Goal: Task Accomplishment & Management: Use online tool/utility

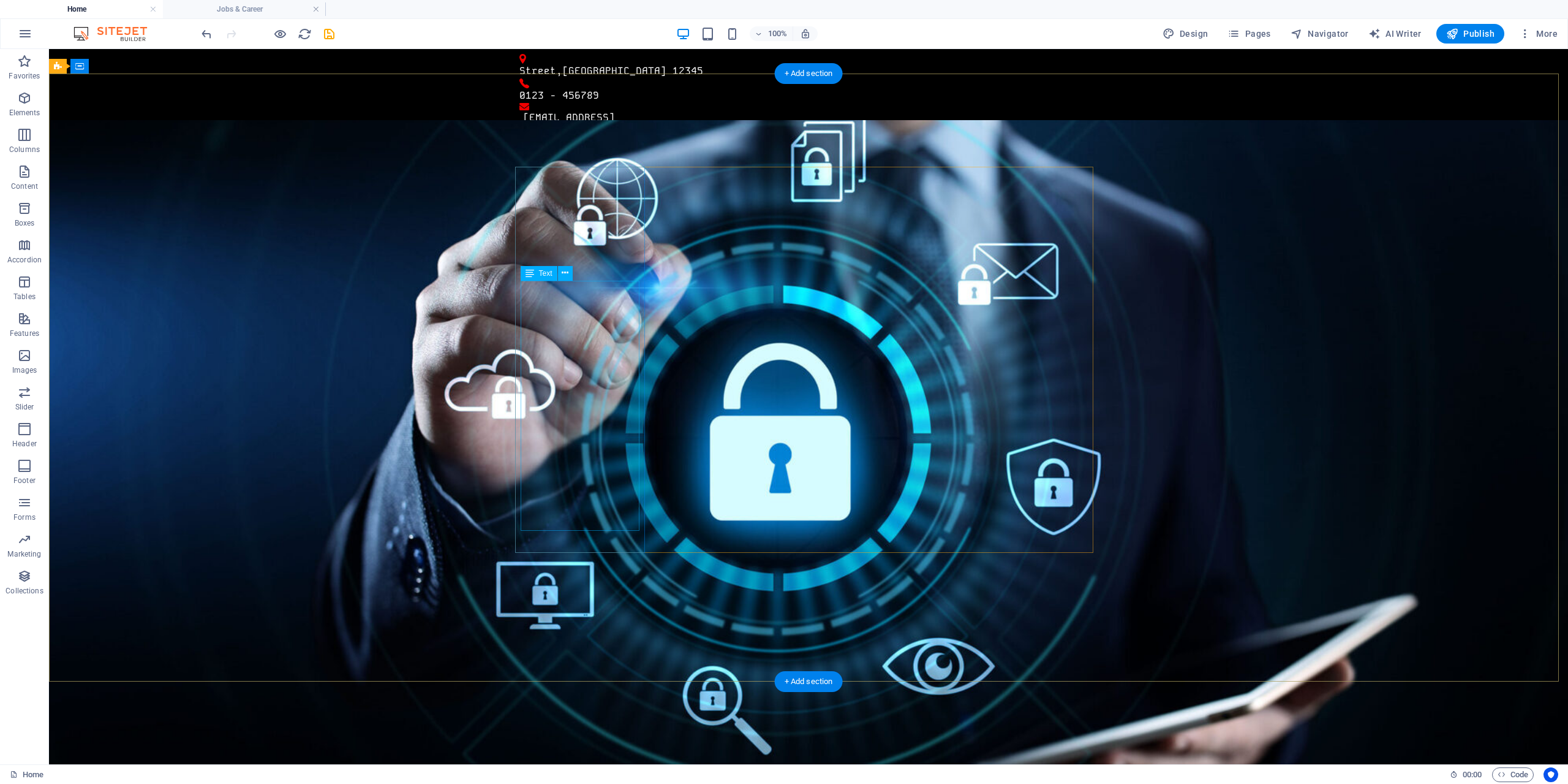
drag, startPoint x: 529, startPoint y: 287, endPoint x: 546, endPoint y: 291, distance: 17.5
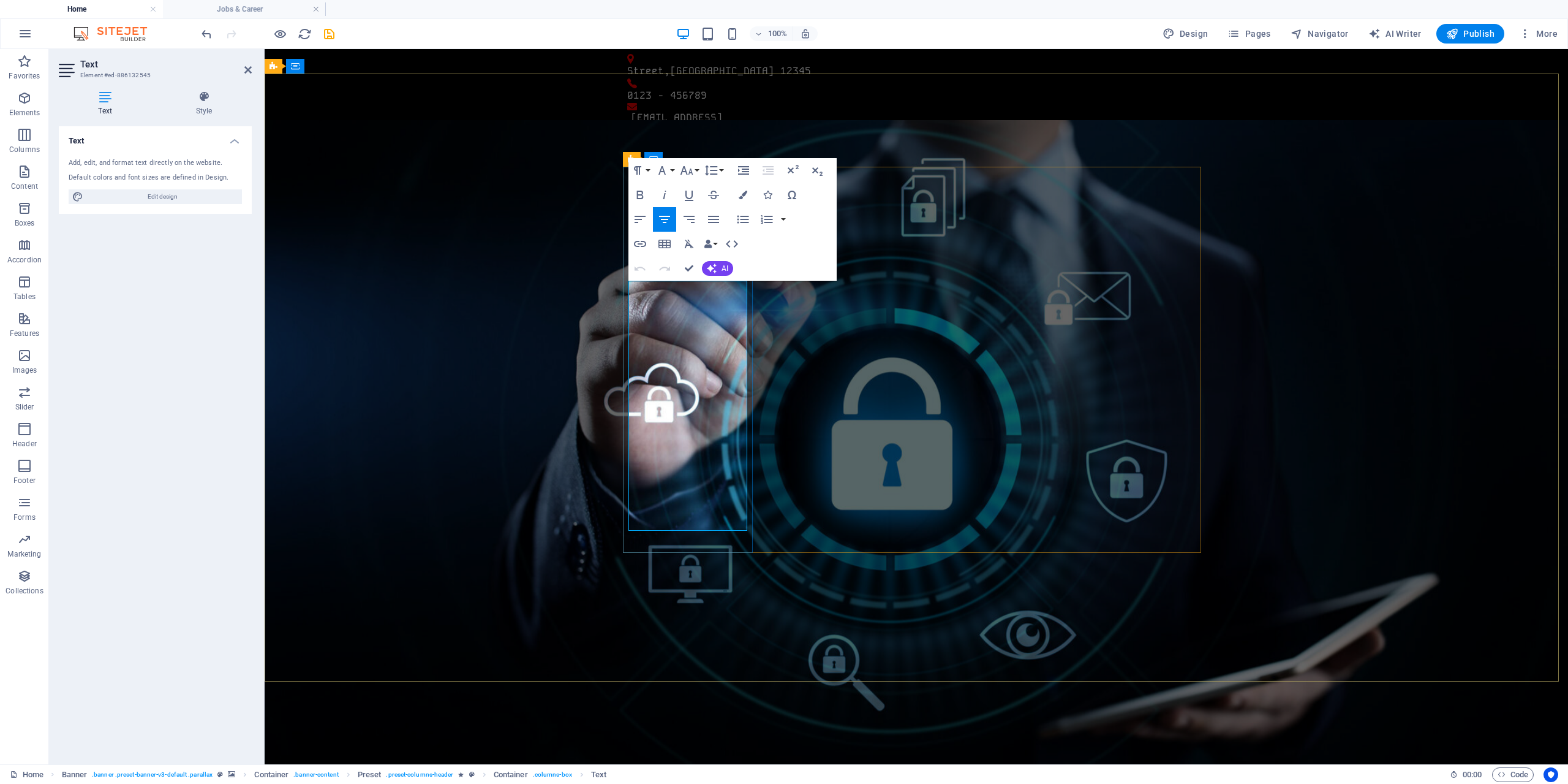
drag, startPoint x: 637, startPoint y: 289, endPoint x: 736, endPoint y: 529, distance: 259.6
copy p "We simulate real-world cyberattacks to uncover vulnerabilities in your systems,…"
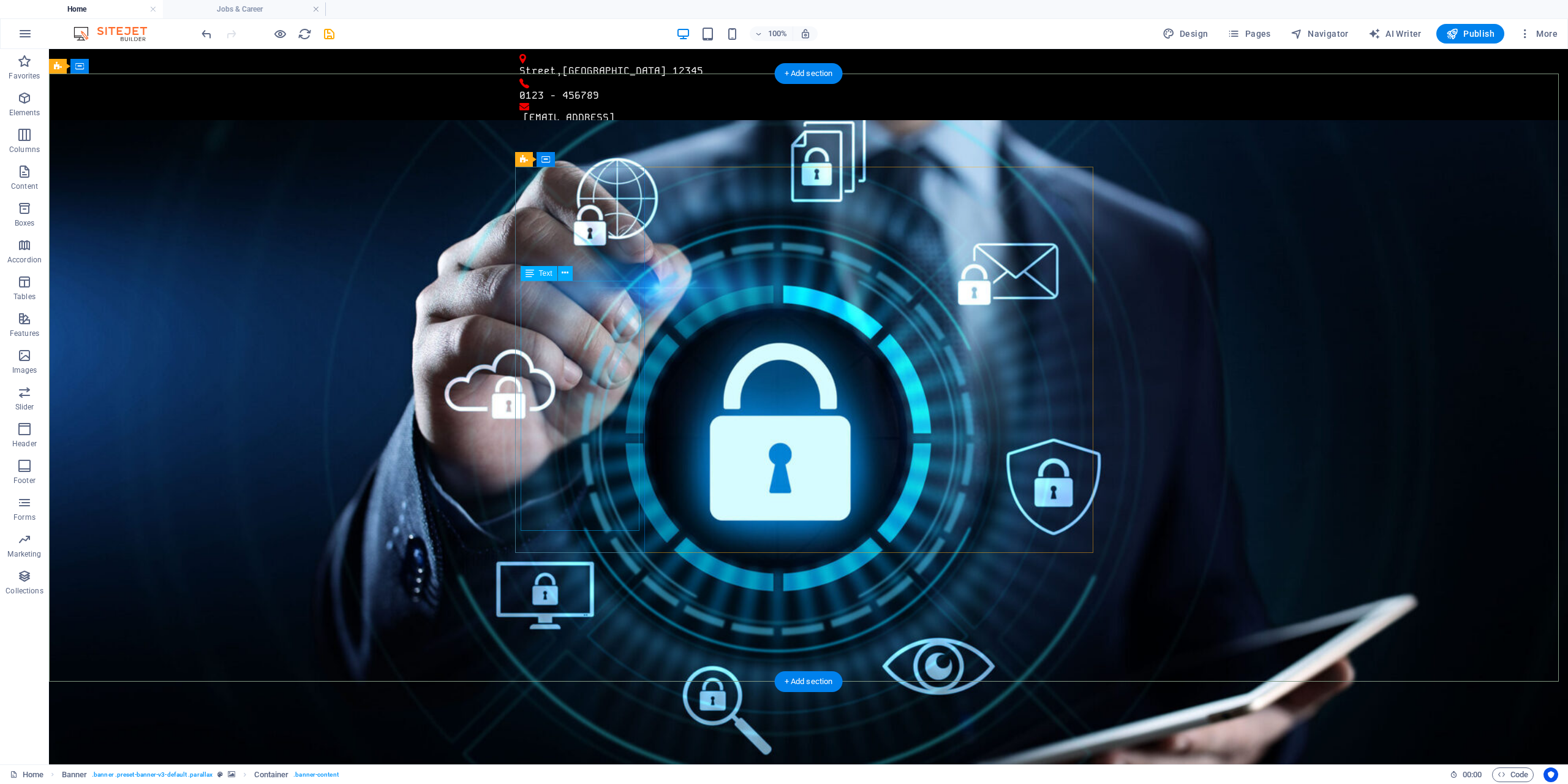
drag, startPoint x: 531, startPoint y: 288, endPoint x: 575, endPoint y: 352, distance: 77.7
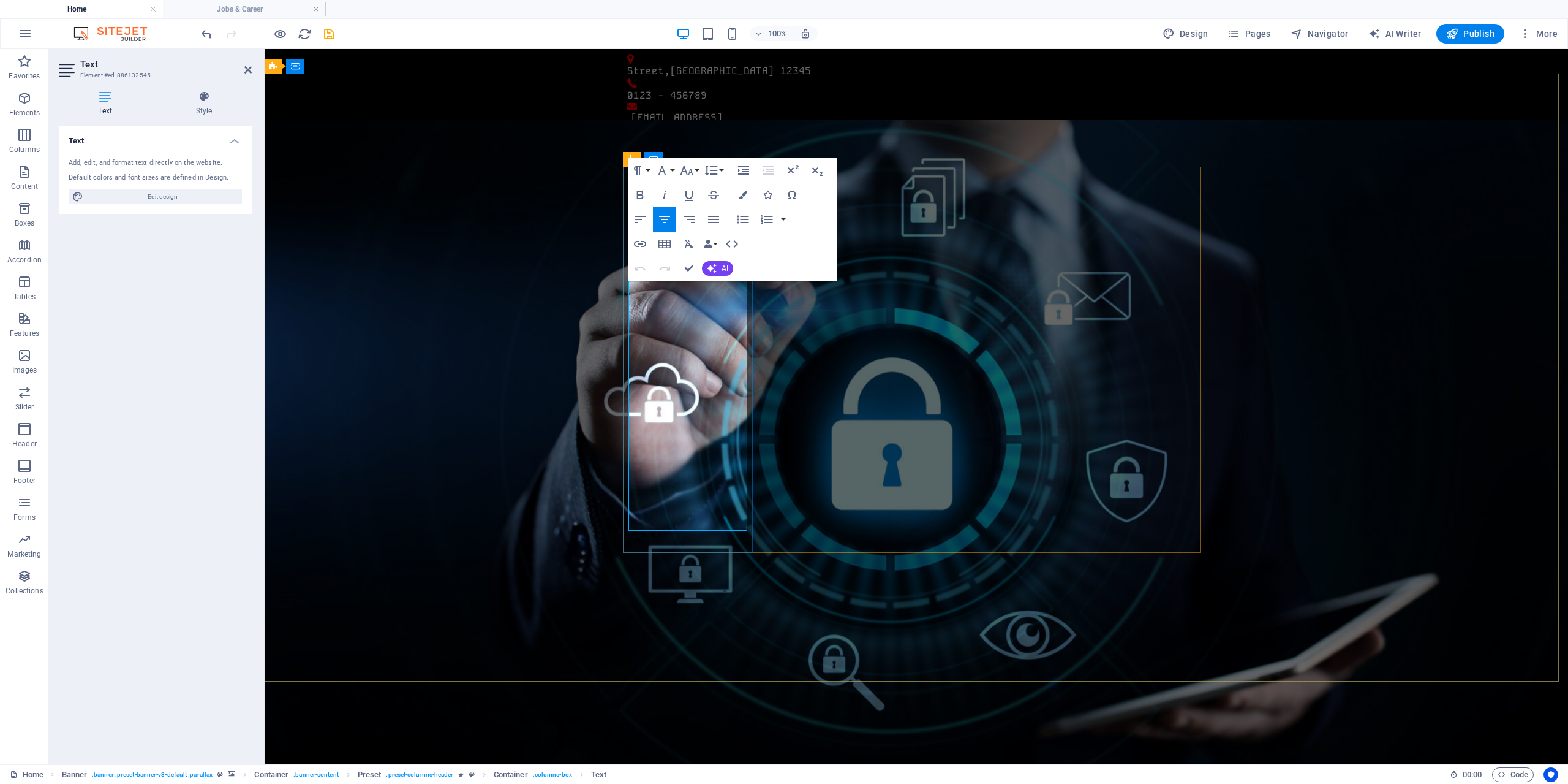
drag, startPoint x: 639, startPoint y: 285, endPoint x: 739, endPoint y: 522, distance: 257.2
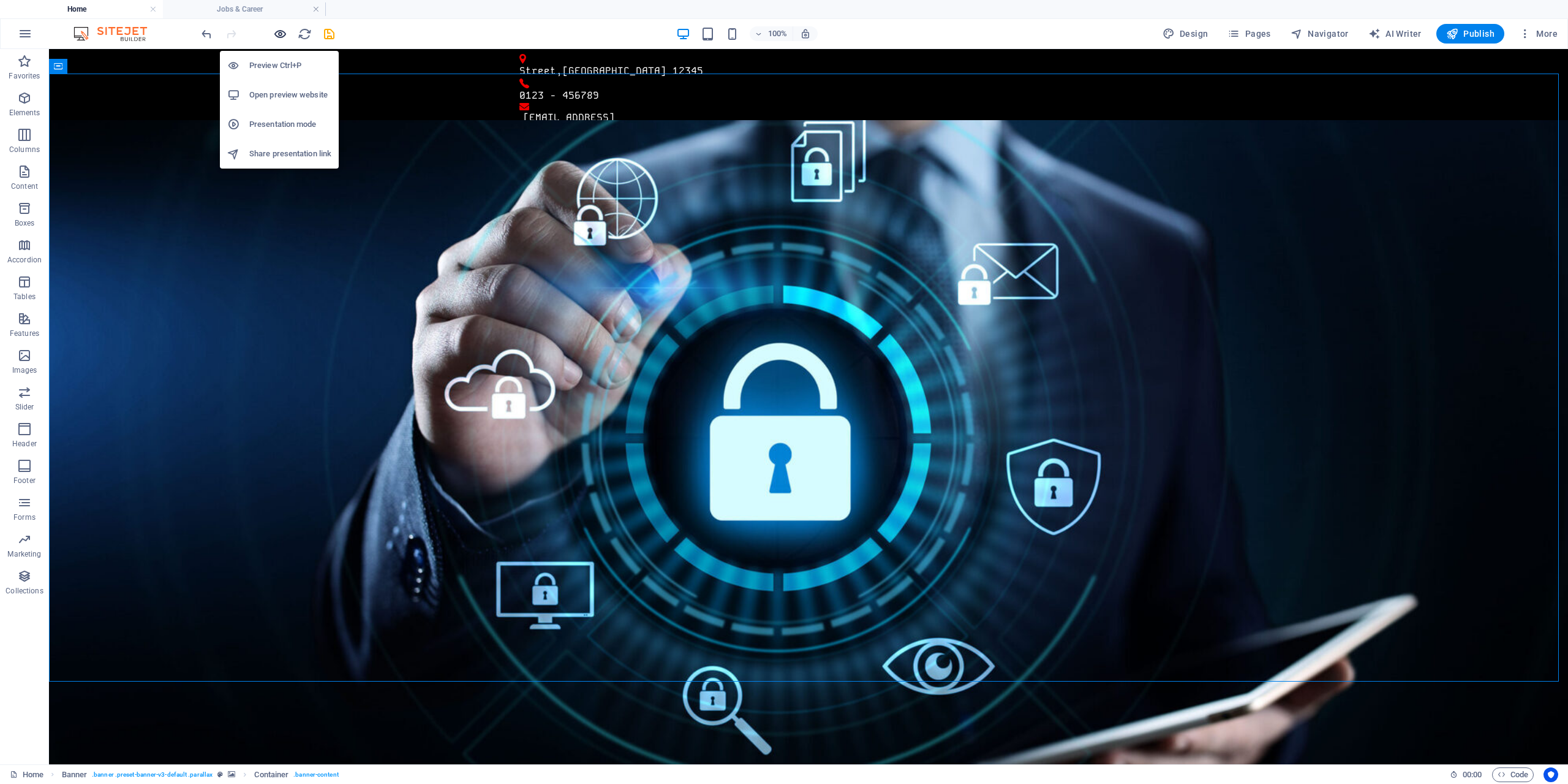
click at [280, 32] on icon "button" at bounding box center [280, 34] width 14 height 14
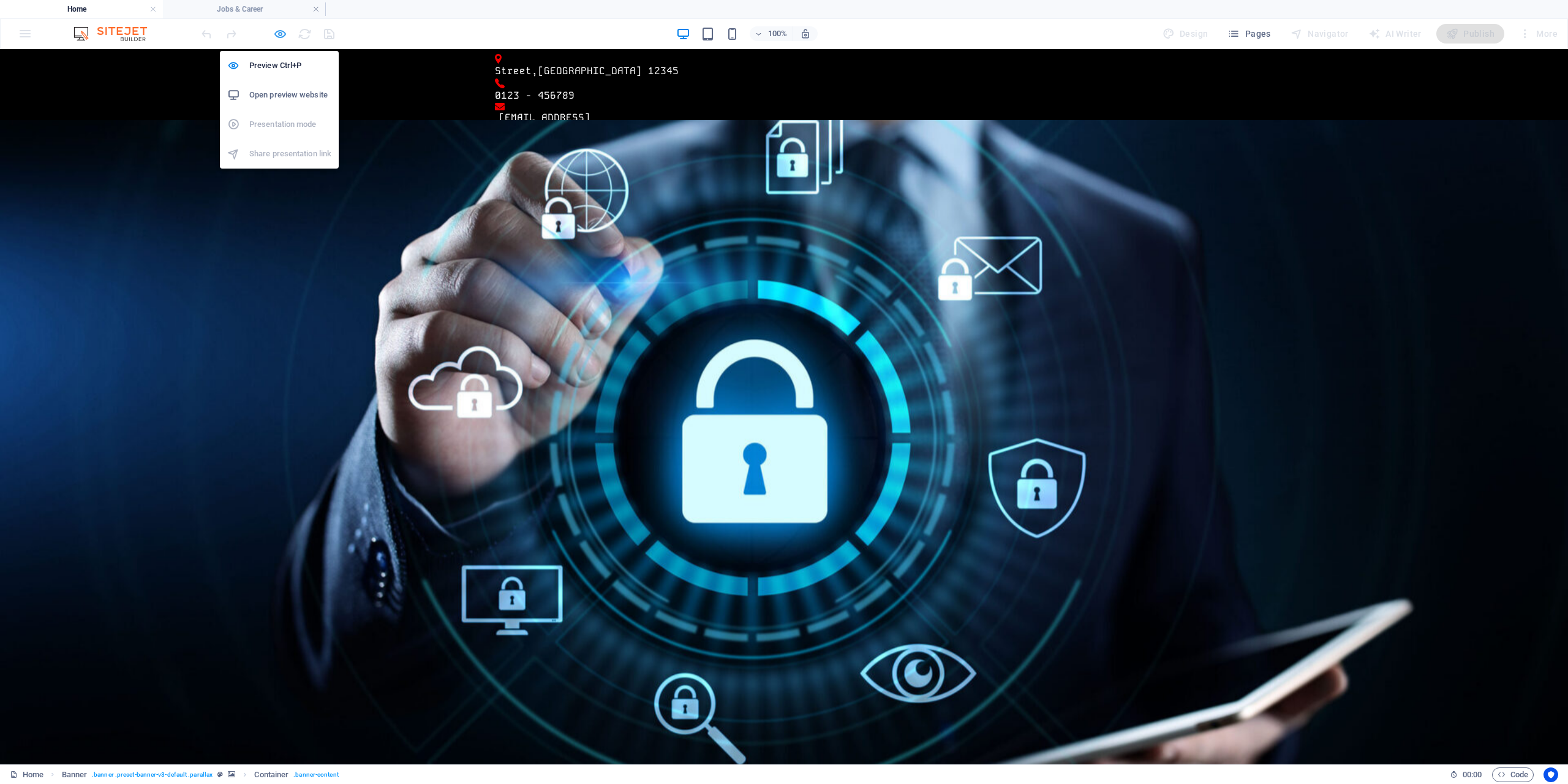
click at [281, 34] on icon "button" at bounding box center [280, 34] width 14 height 14
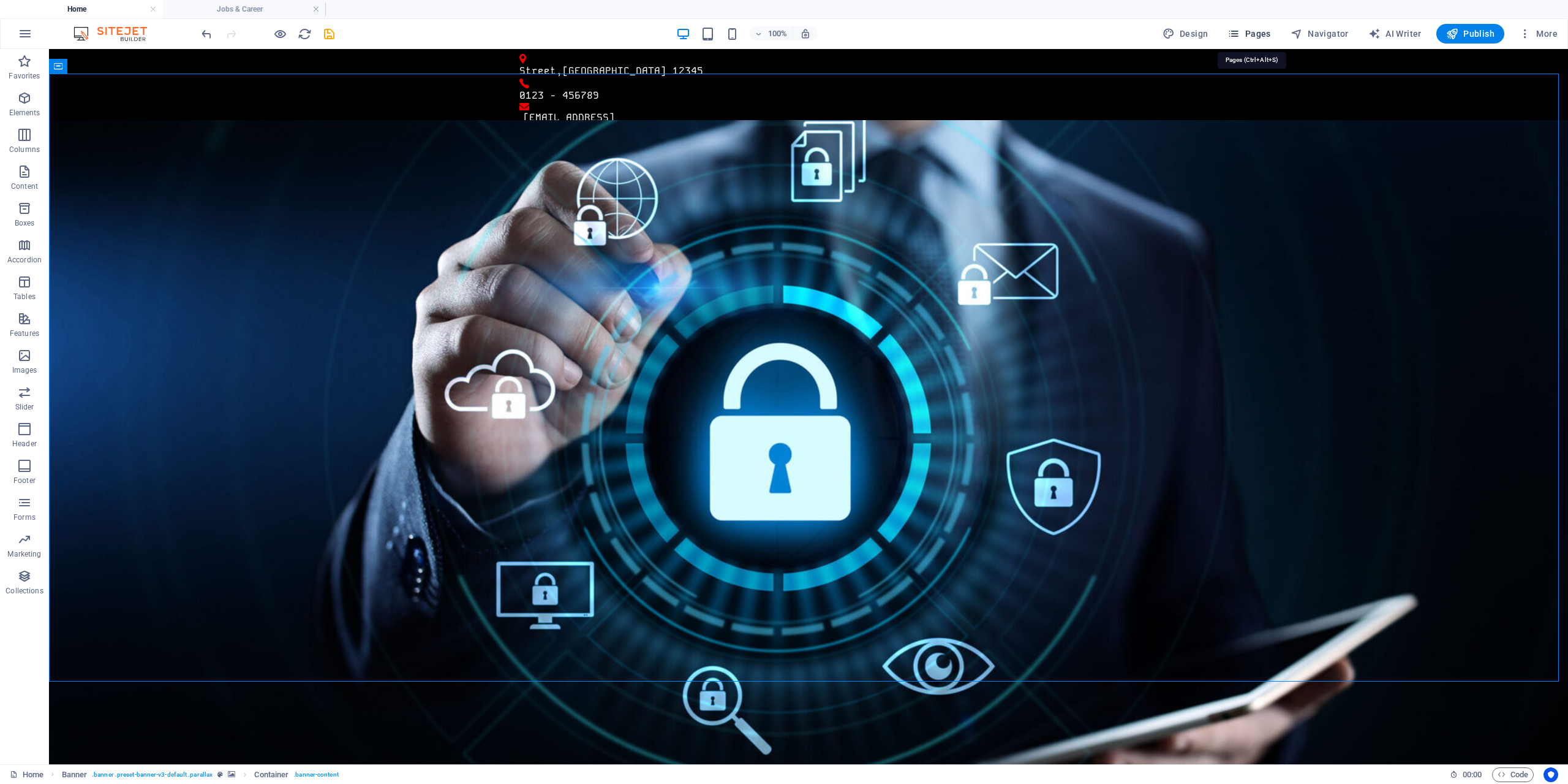
click at [1251, 40] on button "Pages" at bounding box center [1249, 33] width 53 height 20
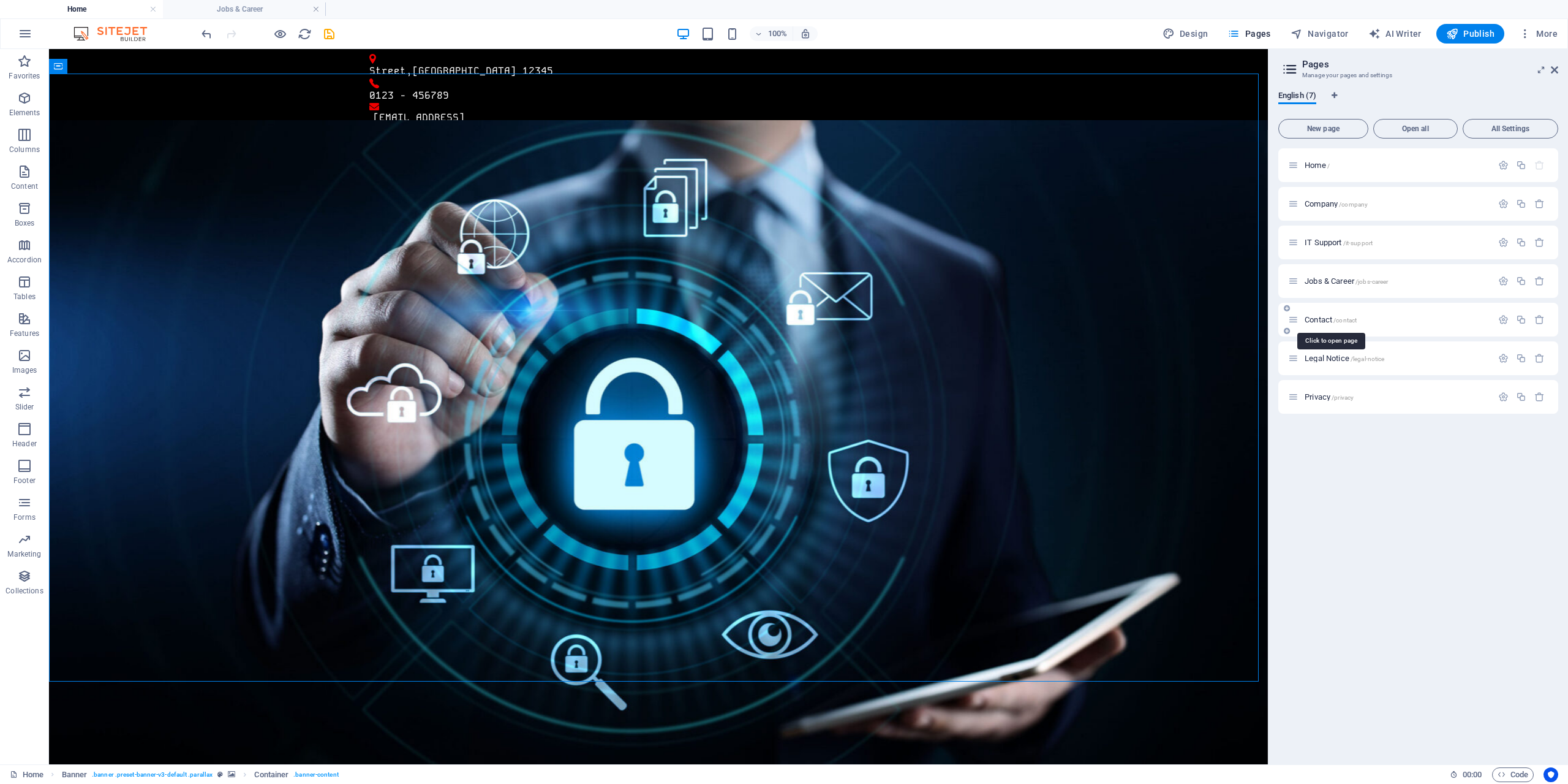
click at [1317, 320] on span "Contact /contact" at bounding box center [1331, 320] width 52 height 9
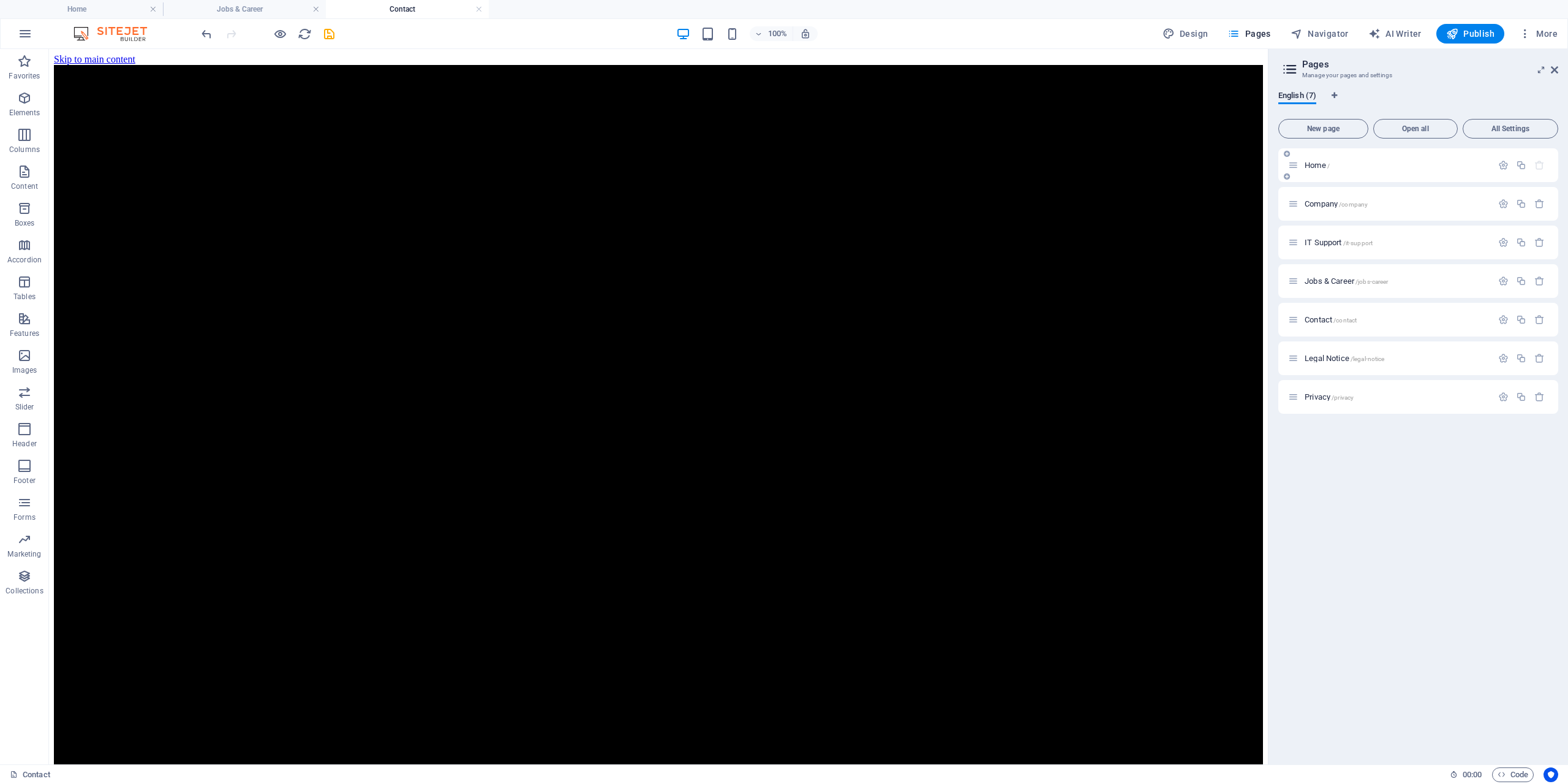
click at [1327, 165] on span "Home /" at bounding box center [1317, 165] width 25 height 9
